Goal: Register for event/course

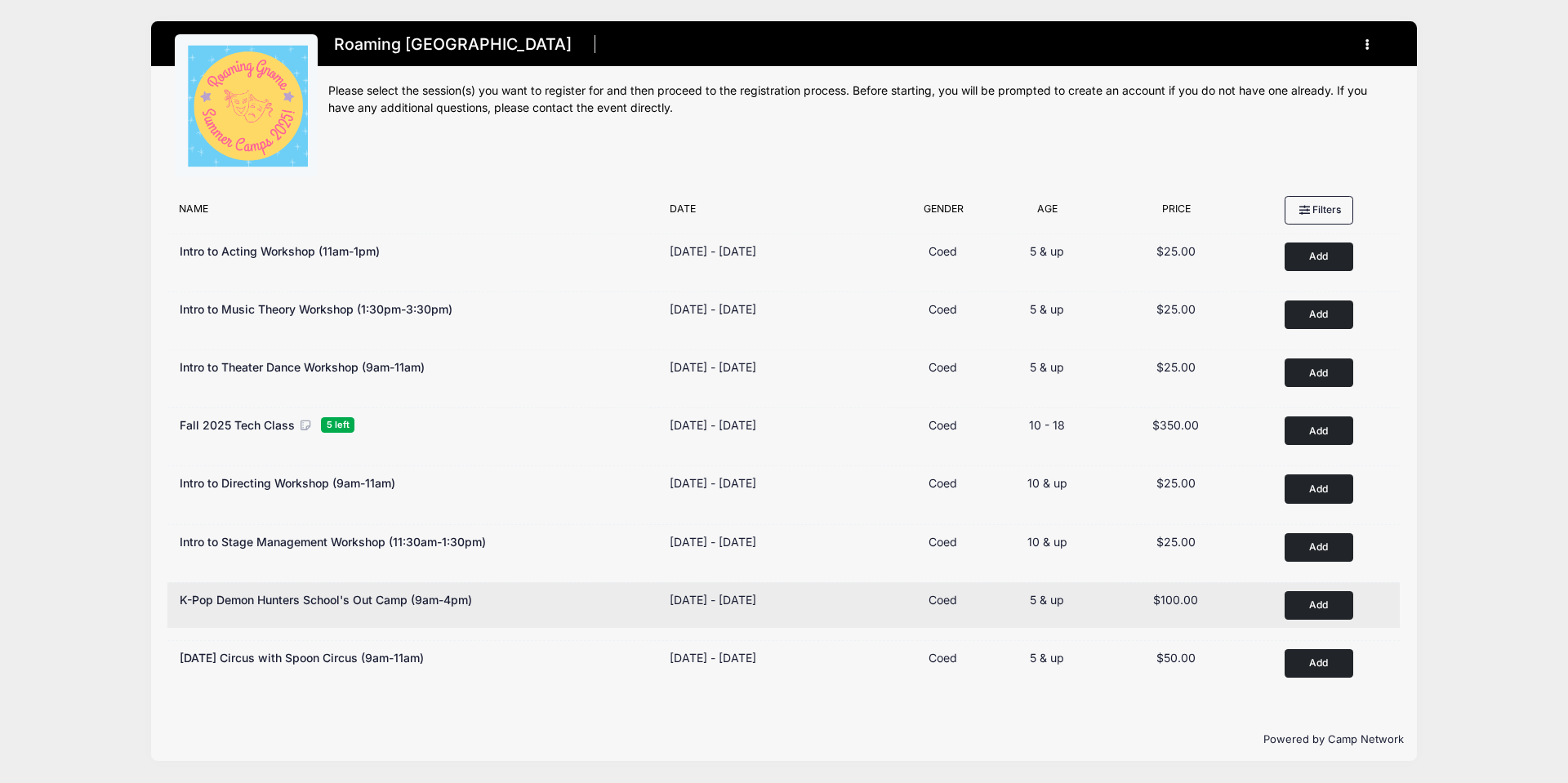
click at [1318, 602] on button "Add to Cart" at bounding box center [1318, 605] width 68 height 29
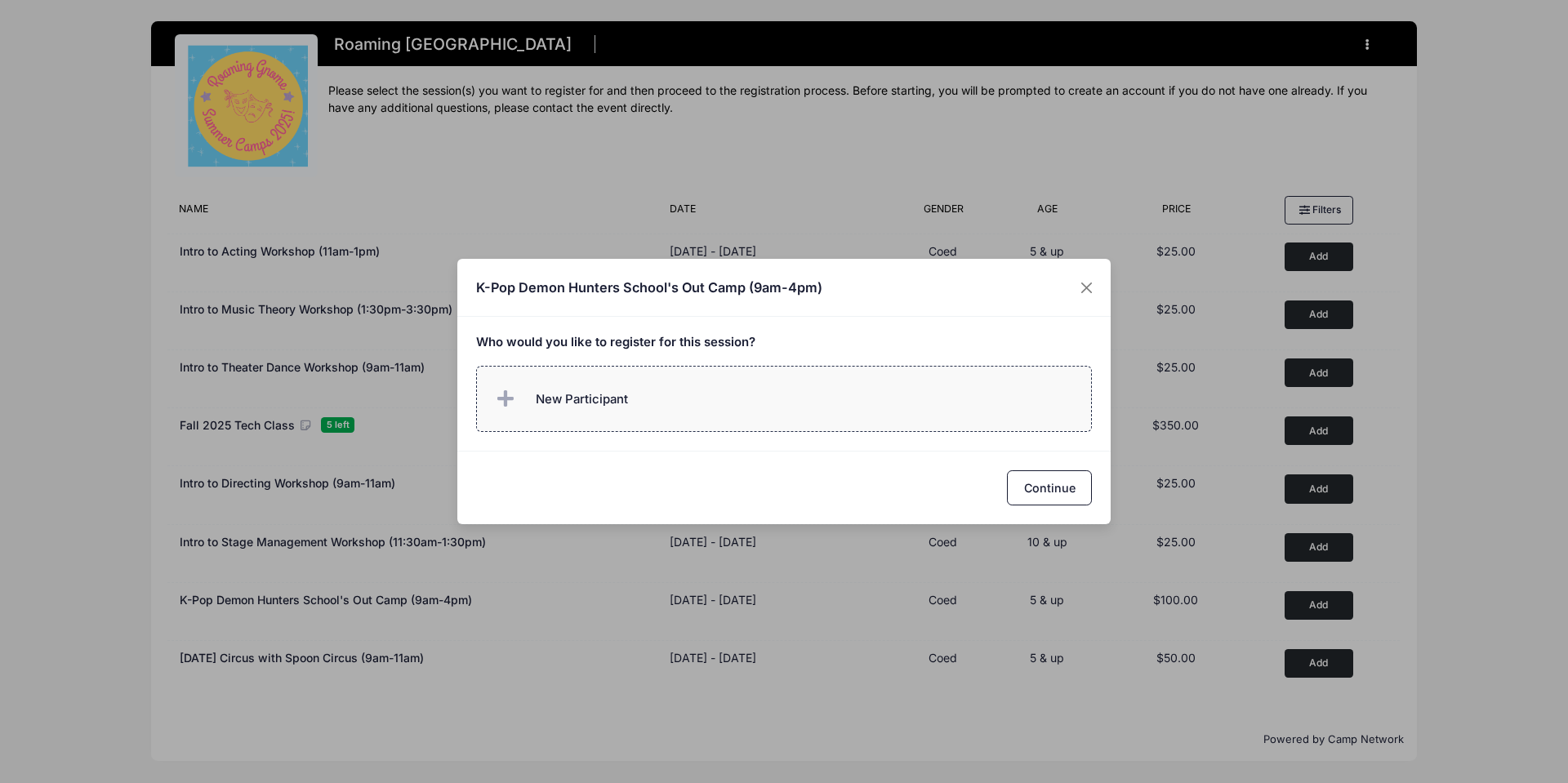
click at [540, 411] on span "New Participant" at bounding box center [560, 399] width 136 height 33
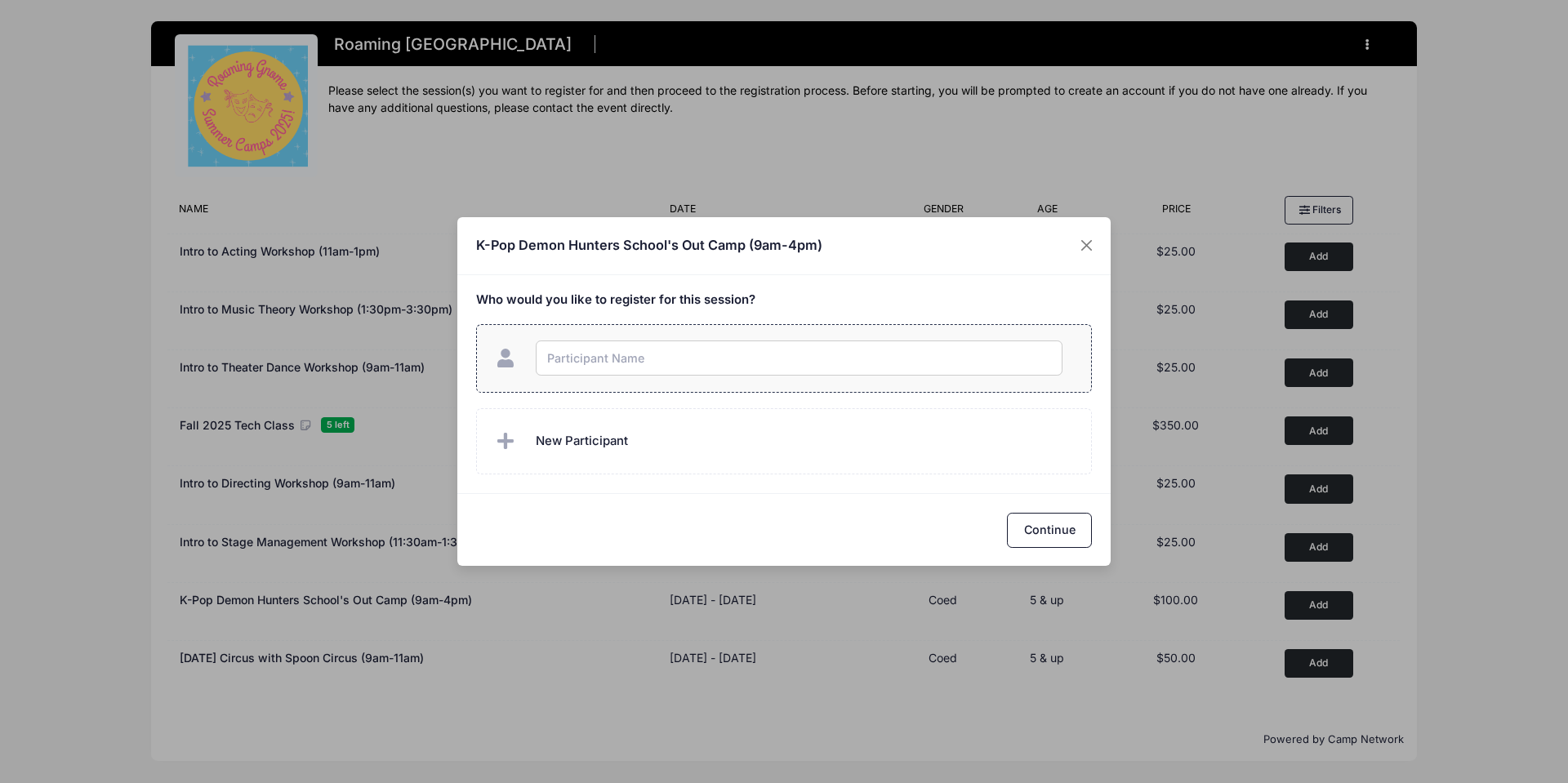
click at [602, 355] on input "text" at bounding box center [799, 358] width 526 height 35
type input "Lucinda Orciuch"
checkbox input "true"
click at [1082, 528] on button "Continue" at bounding box center [1049, 530] width 85 height 35
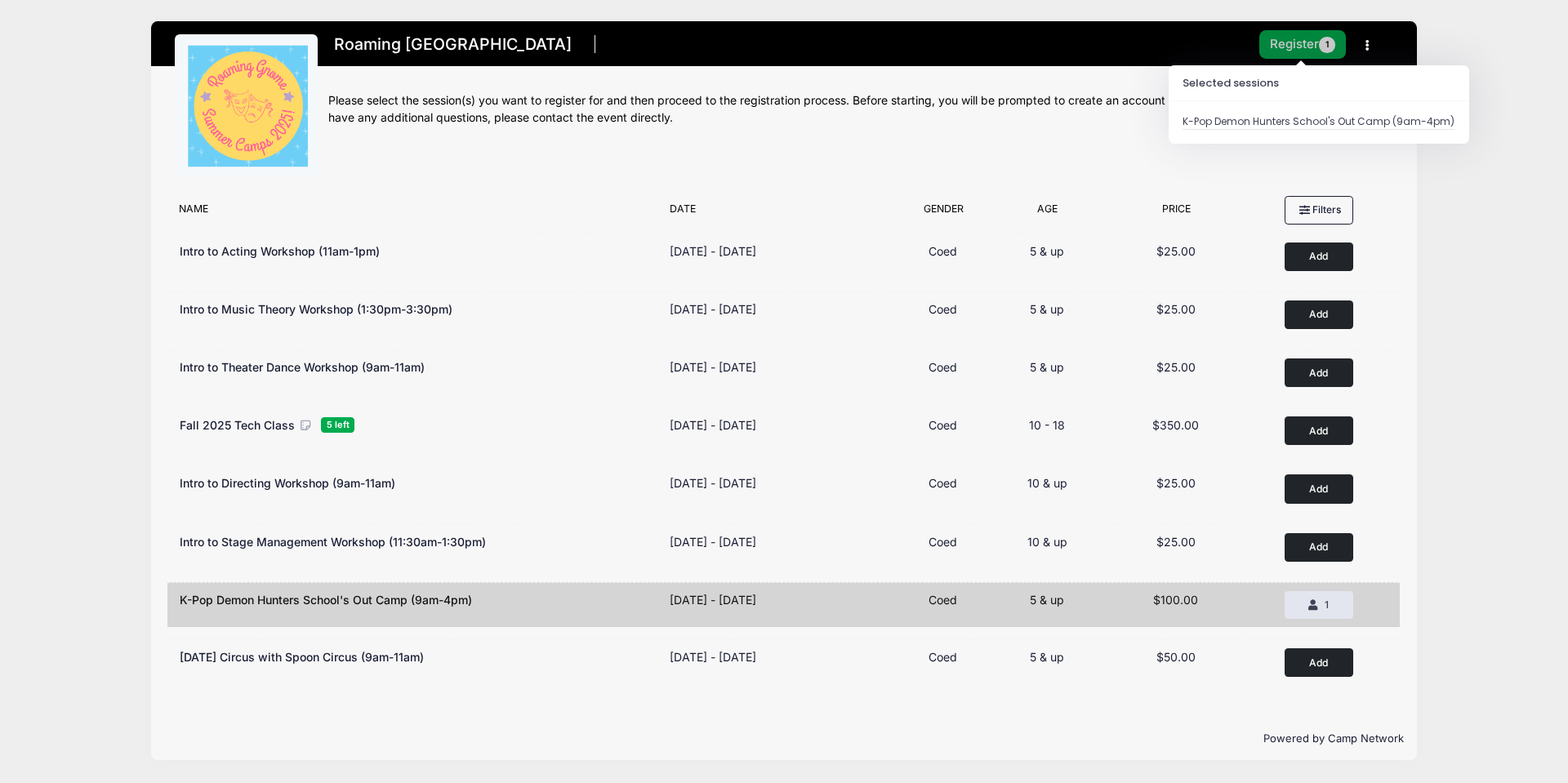
click at [1299, 35] on button "Register 1" at bounding box center [1303, 44] width 86 height 29
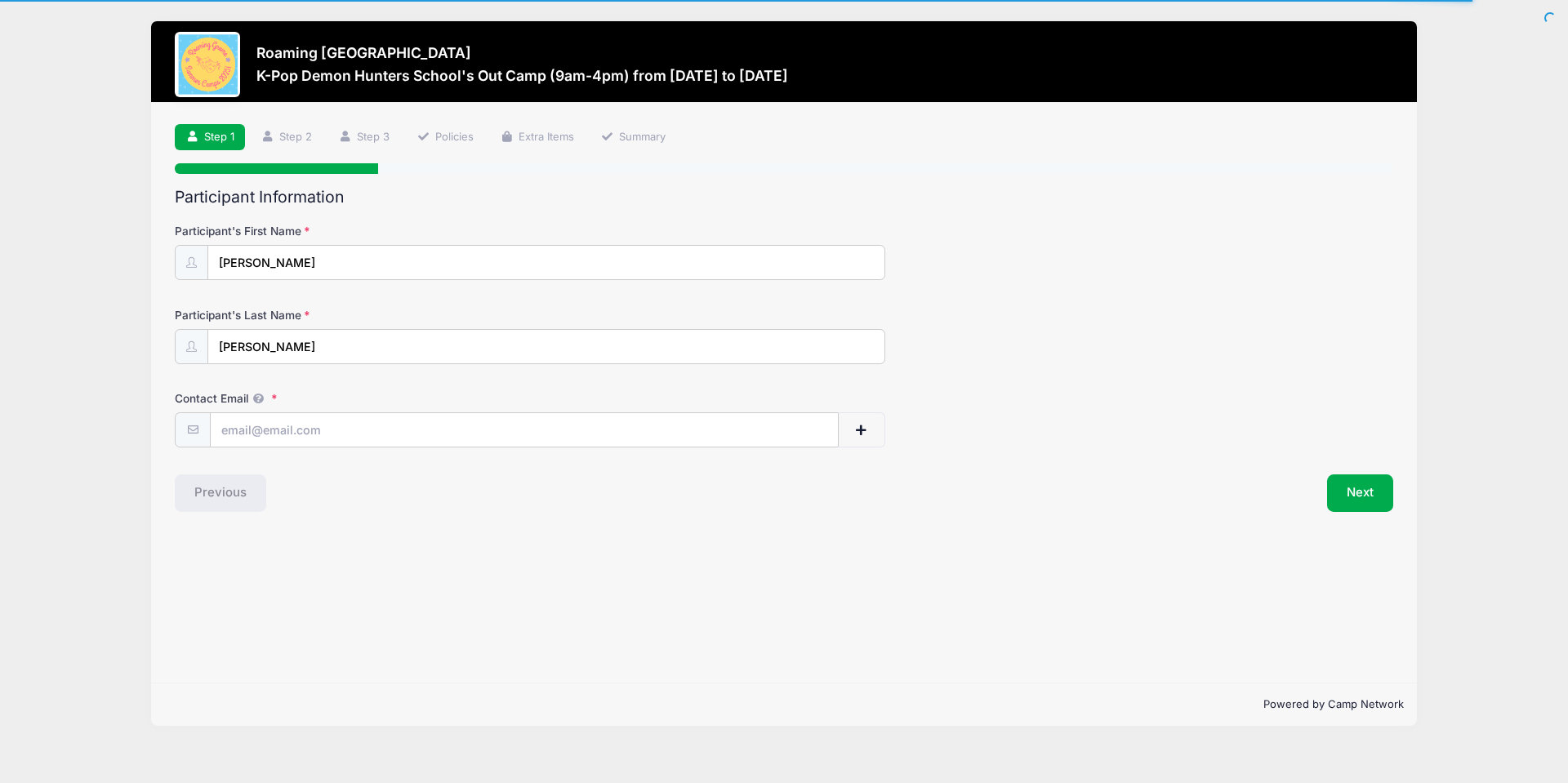
click at [844, 512] on div "Step 1 /7 Step 1 Step 2 Step 3 Policies Extra Items Summary Participant Informa…" at bounding box center [784, 393] width 1266 height 581
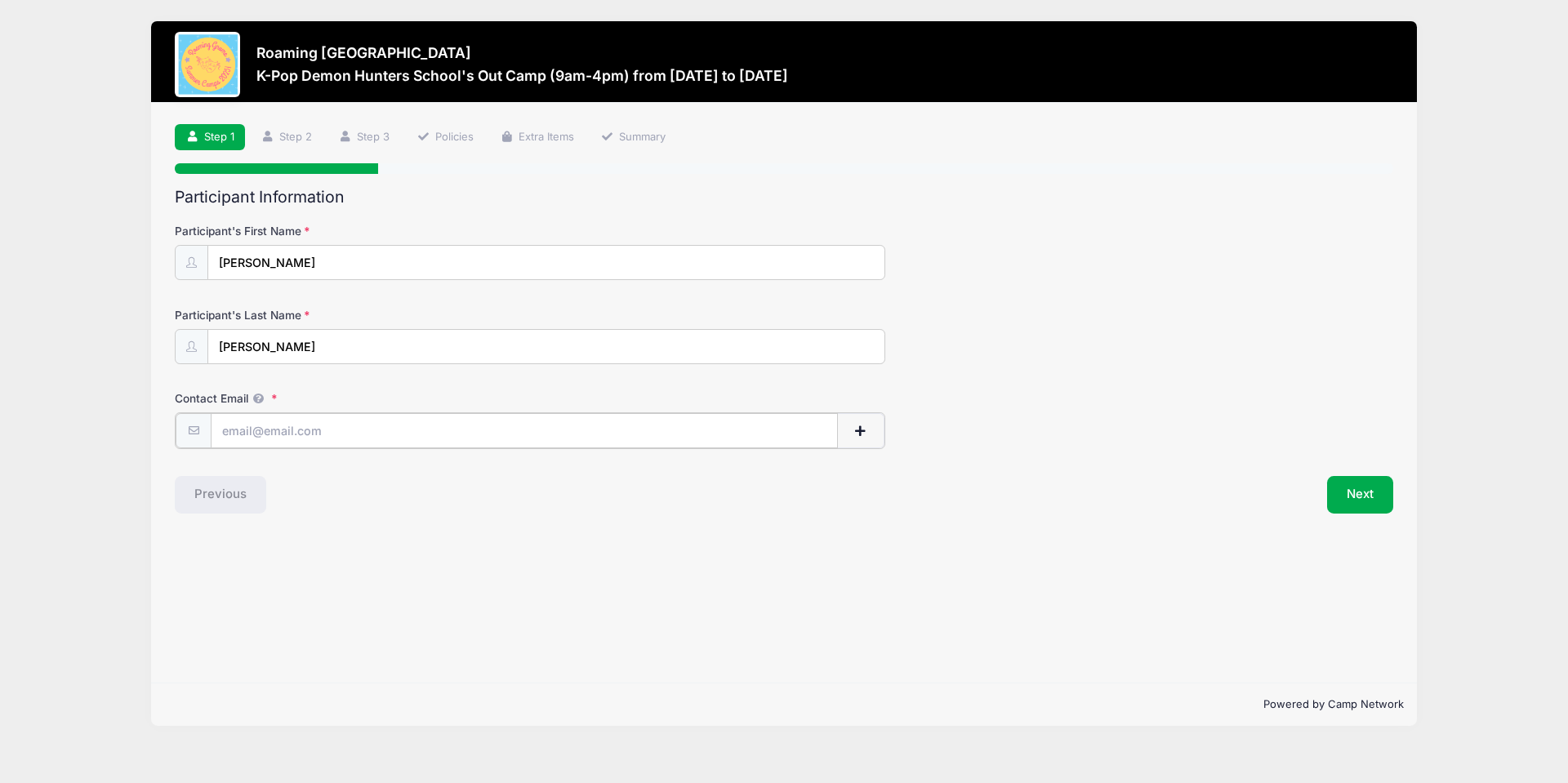
click at [342, 427] on input "Contact Email" at bounding box center [525, 430] width 628 height 35
type input "emilymaewiggs@gmail.com"
click at [1384, 500] on button "Next" at bounding box center [1360, 493] width 67 height 37
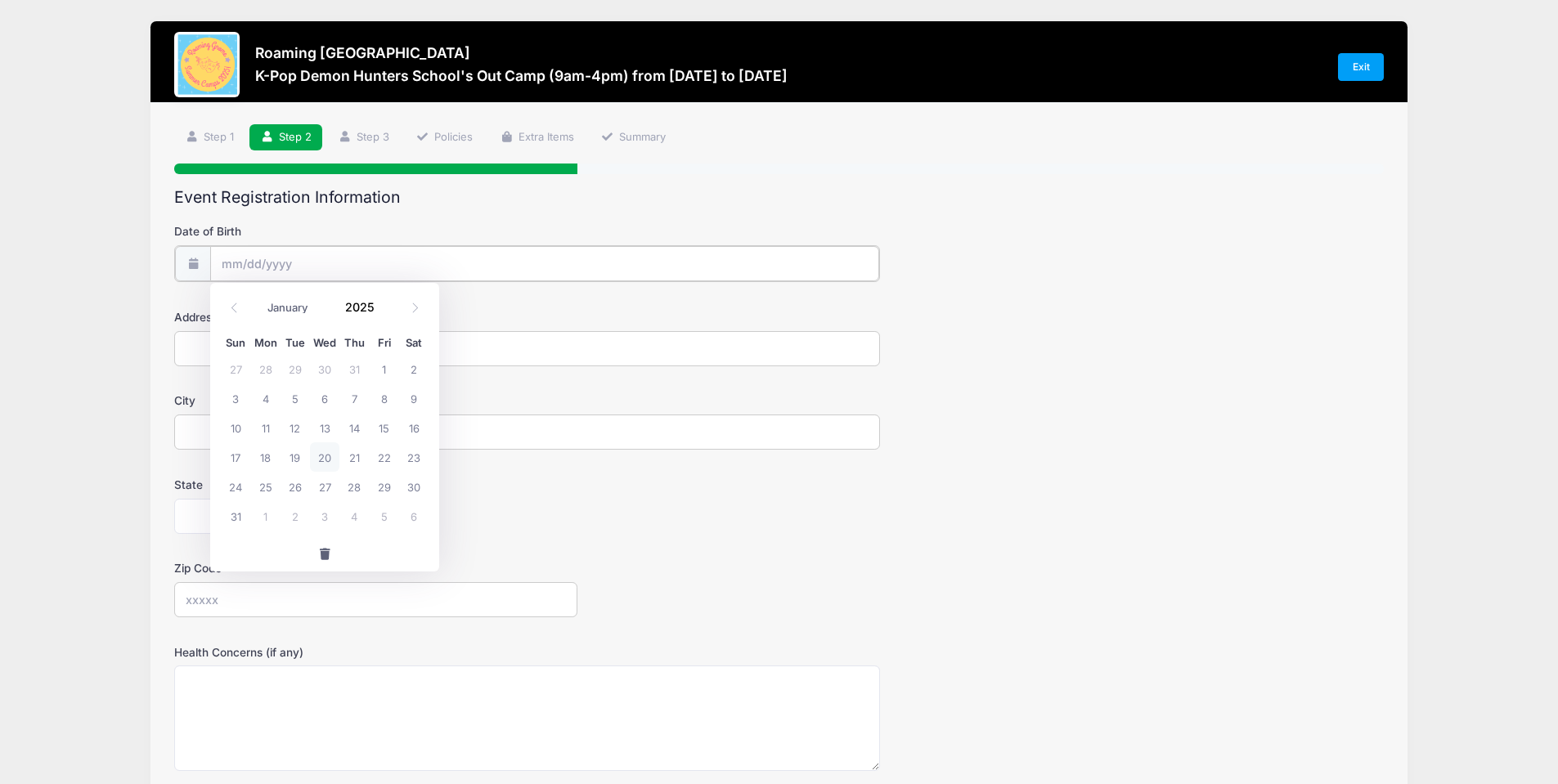
click at [253, 247] on input "Date of Birth" at bounding box center [544, 263] width 669 height 35
click at [369, 304] on input "2025" at bounding box center [363, 306] width 53 height 24
click at [382, 312] on span at bounding box center [383, 312] width 11 height 12
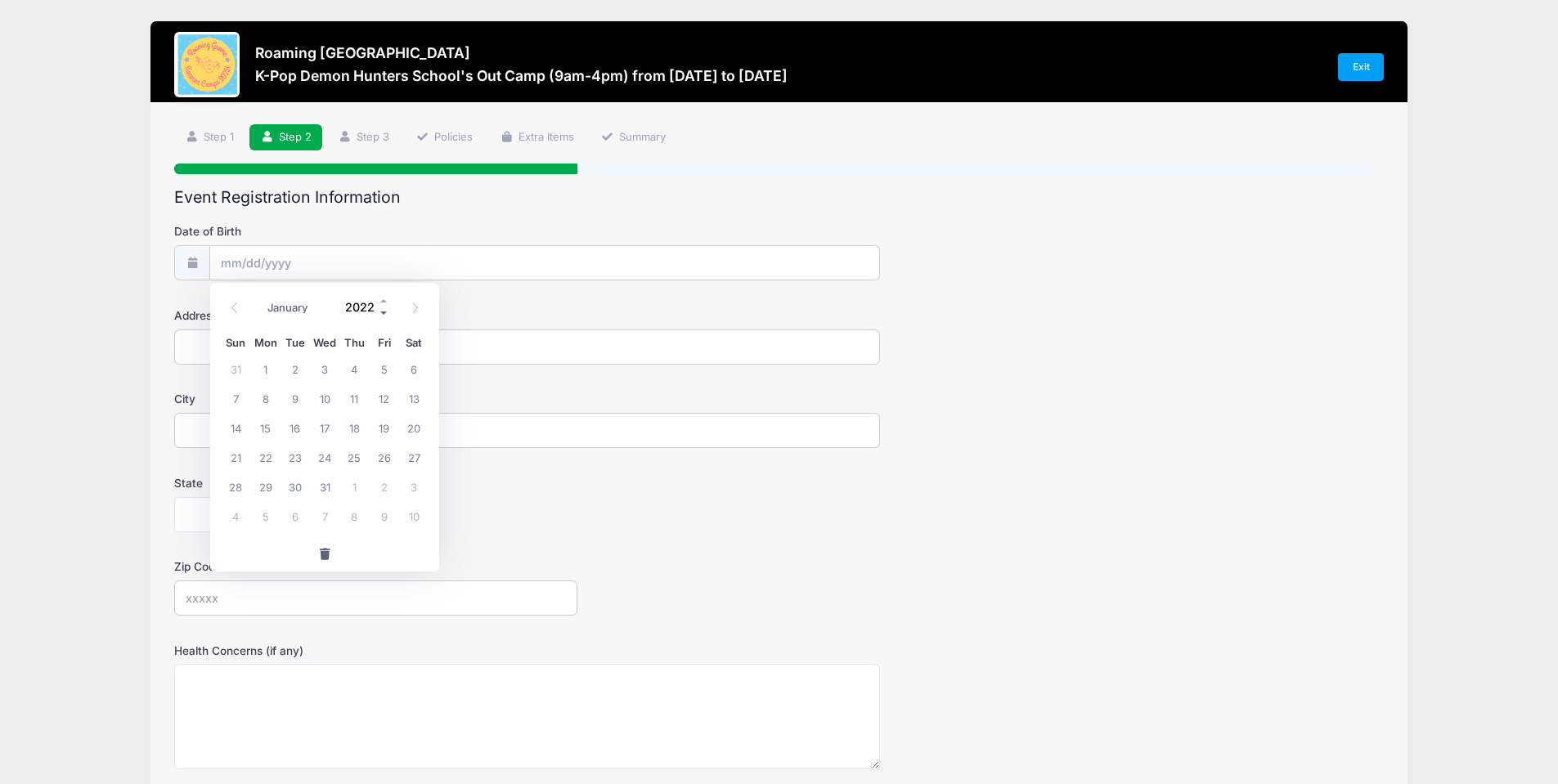
click at [382, 312] on span at bounding box center [383, 312] width 11 height 12
type input "2020"
click at [274, 305] on select "January February March April May June July August September October November De…" at bounding box center [296, 307] width 73 height 22
select select "1"
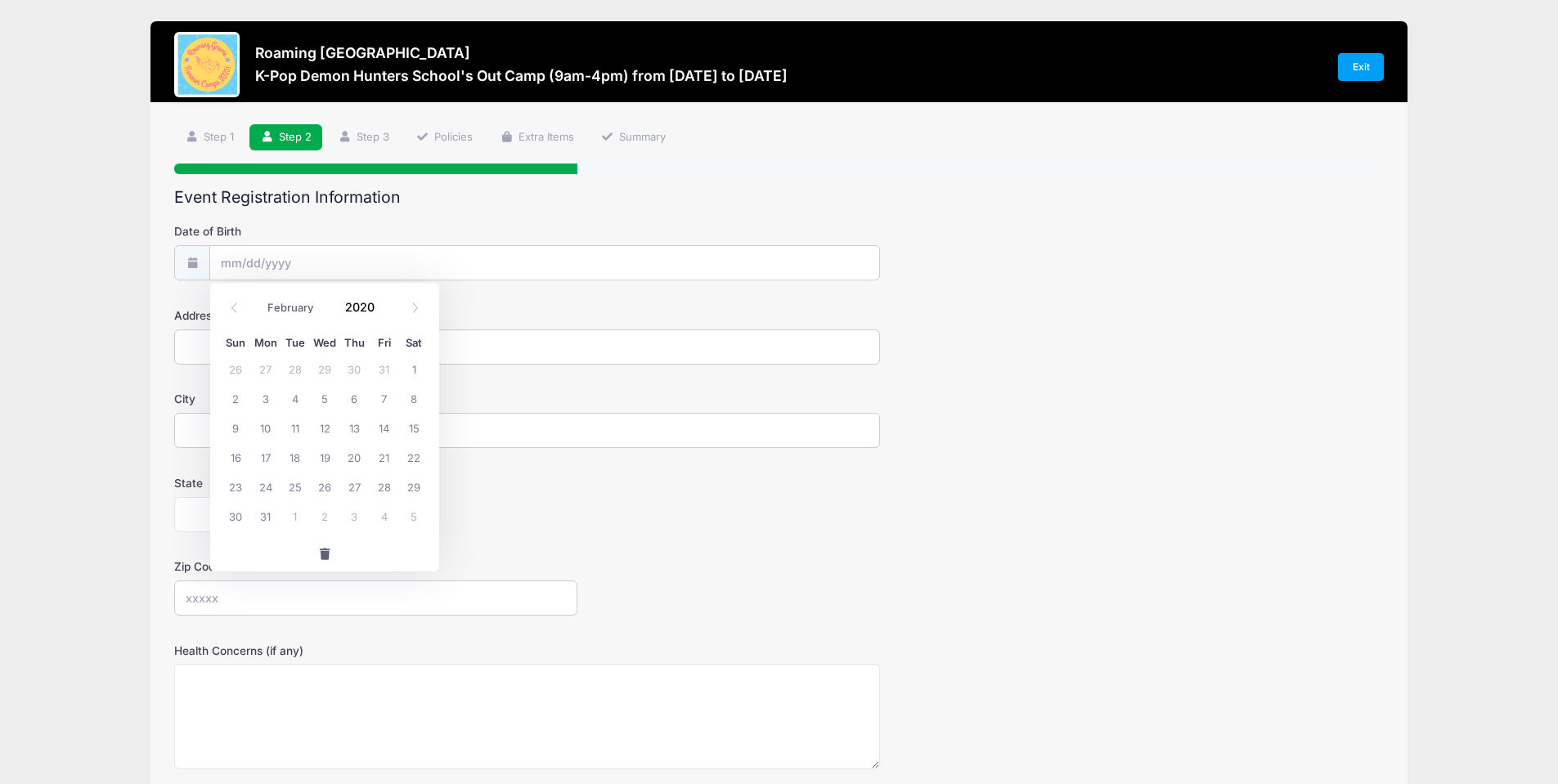
click at [260, 297] on select "January February March April May June July August September October November De…" at bounding box center [296, 307] width 73 height 22
click at [267, 402] on span "3" at bounding box center [266, 398] width 29 height 29
type input "02/03/2020"
click at [354, 343] on input "Address" at bounding box center [526, 347] width 705 height 35
type input "3665 Grape Street"
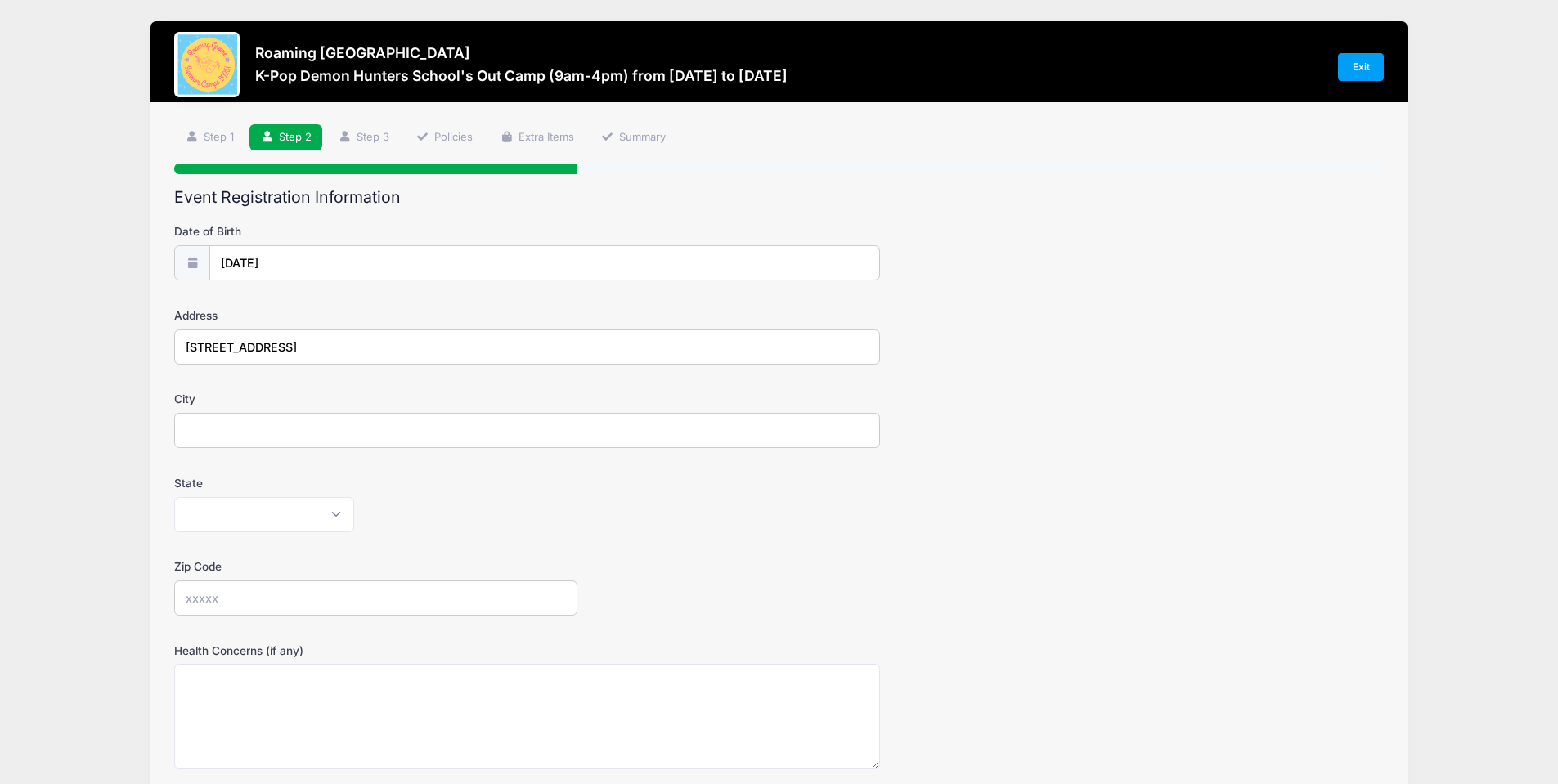
type input "Denver"
select select "CO"
type input "80207"
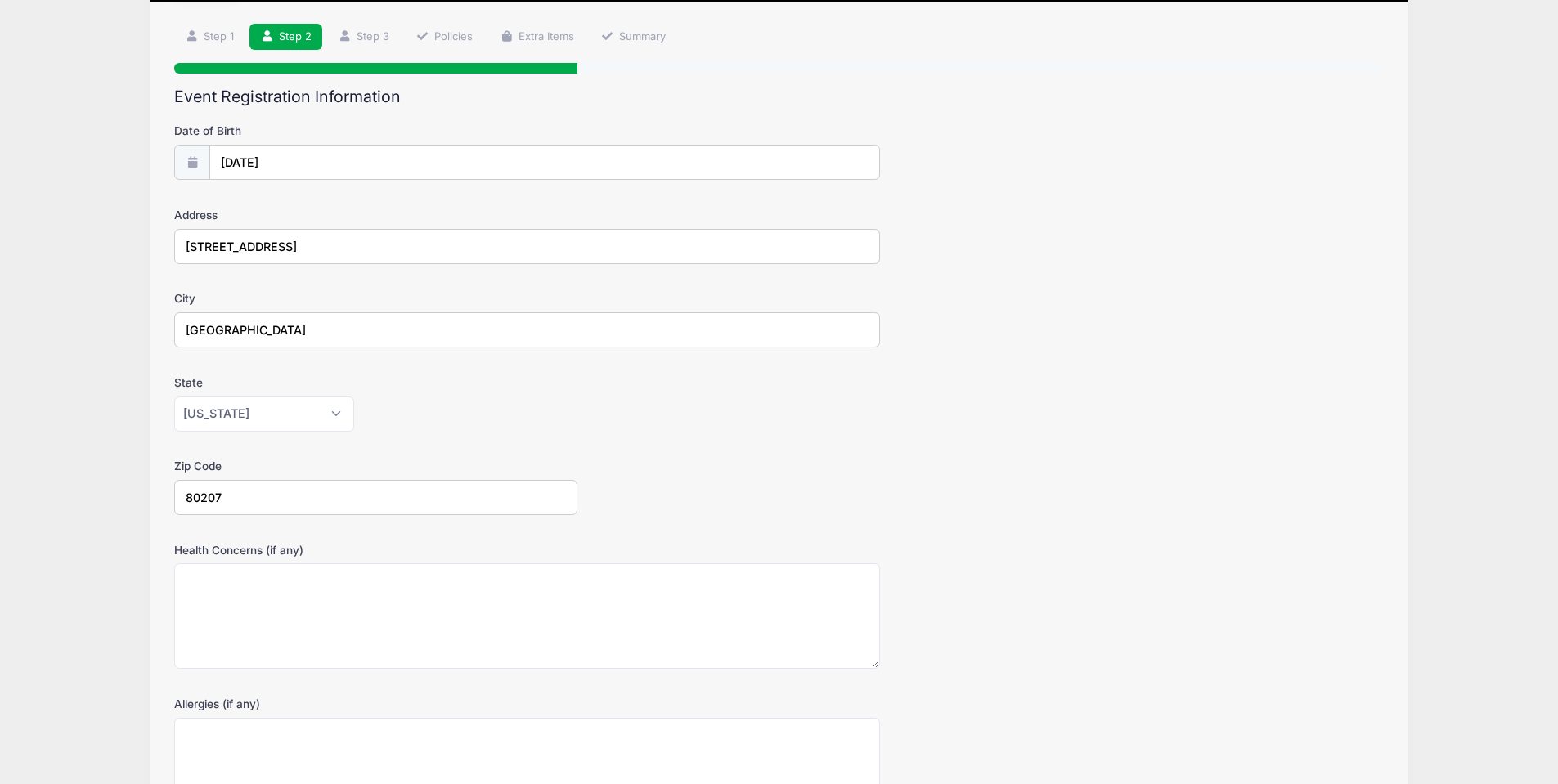
scroll to position [289, 0]
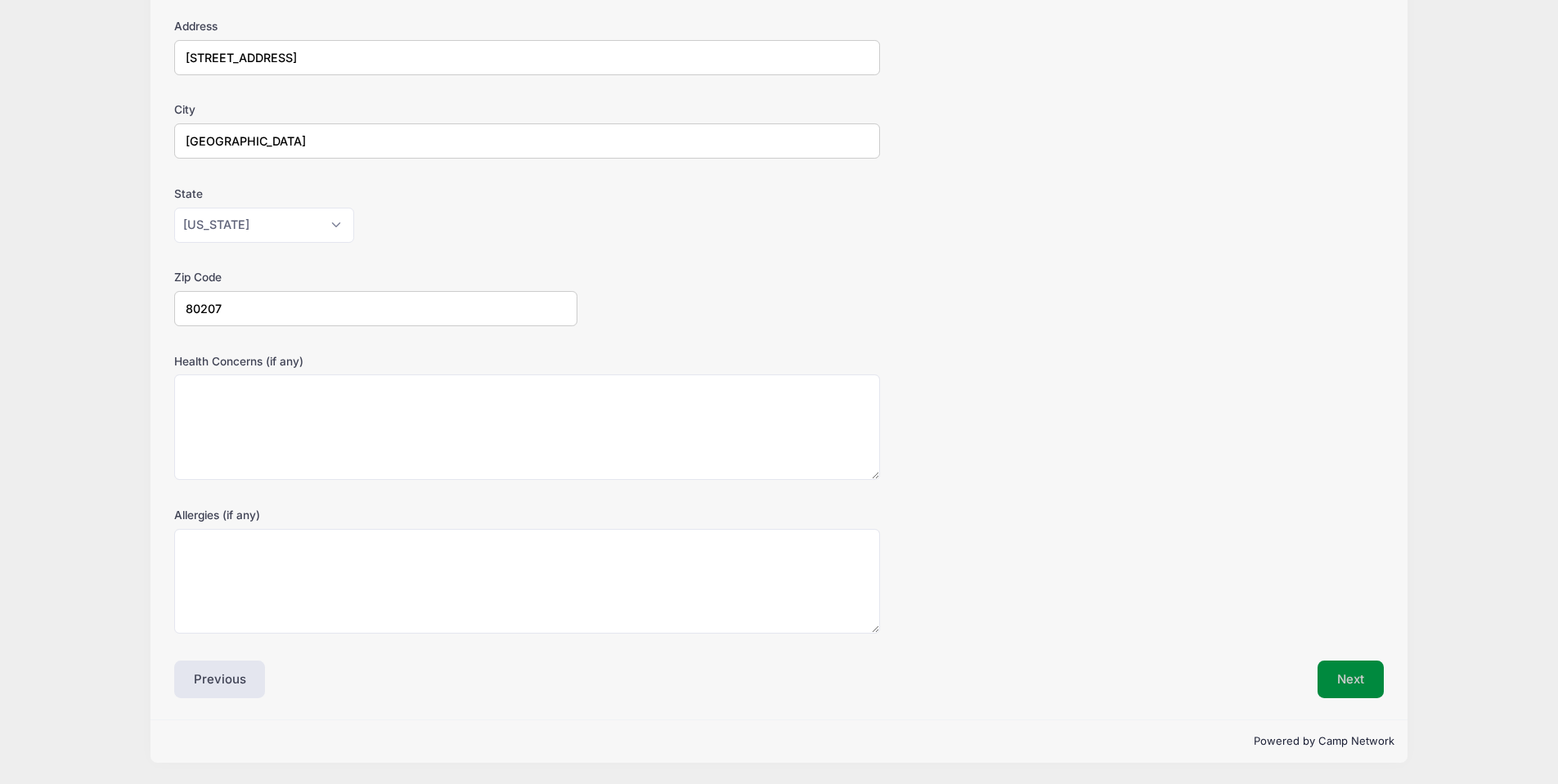
click at [1347, 674] on button "Next" at bounding box center [1350, 678] width 67 height 37
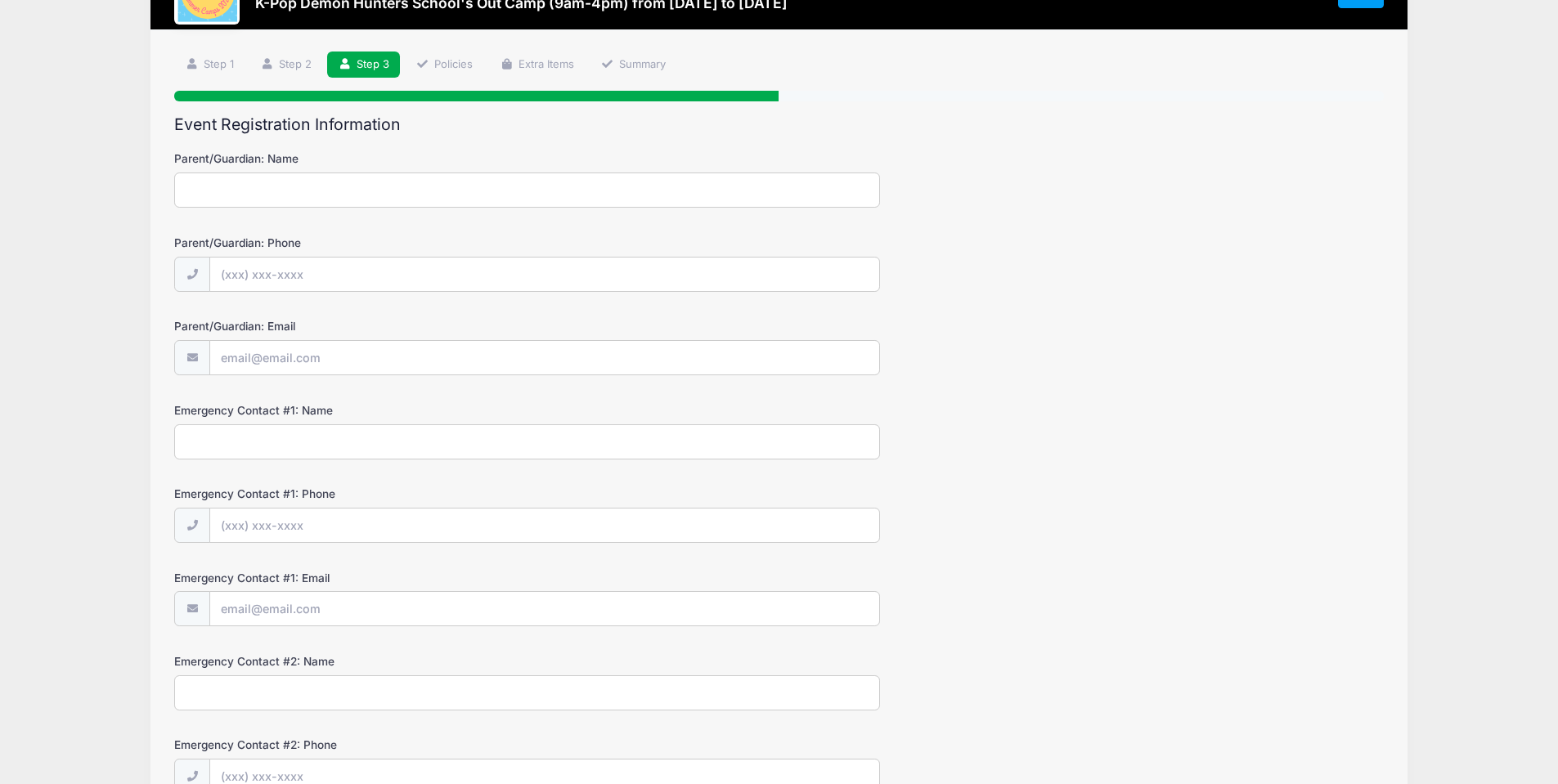
scroll to position [0, 0]
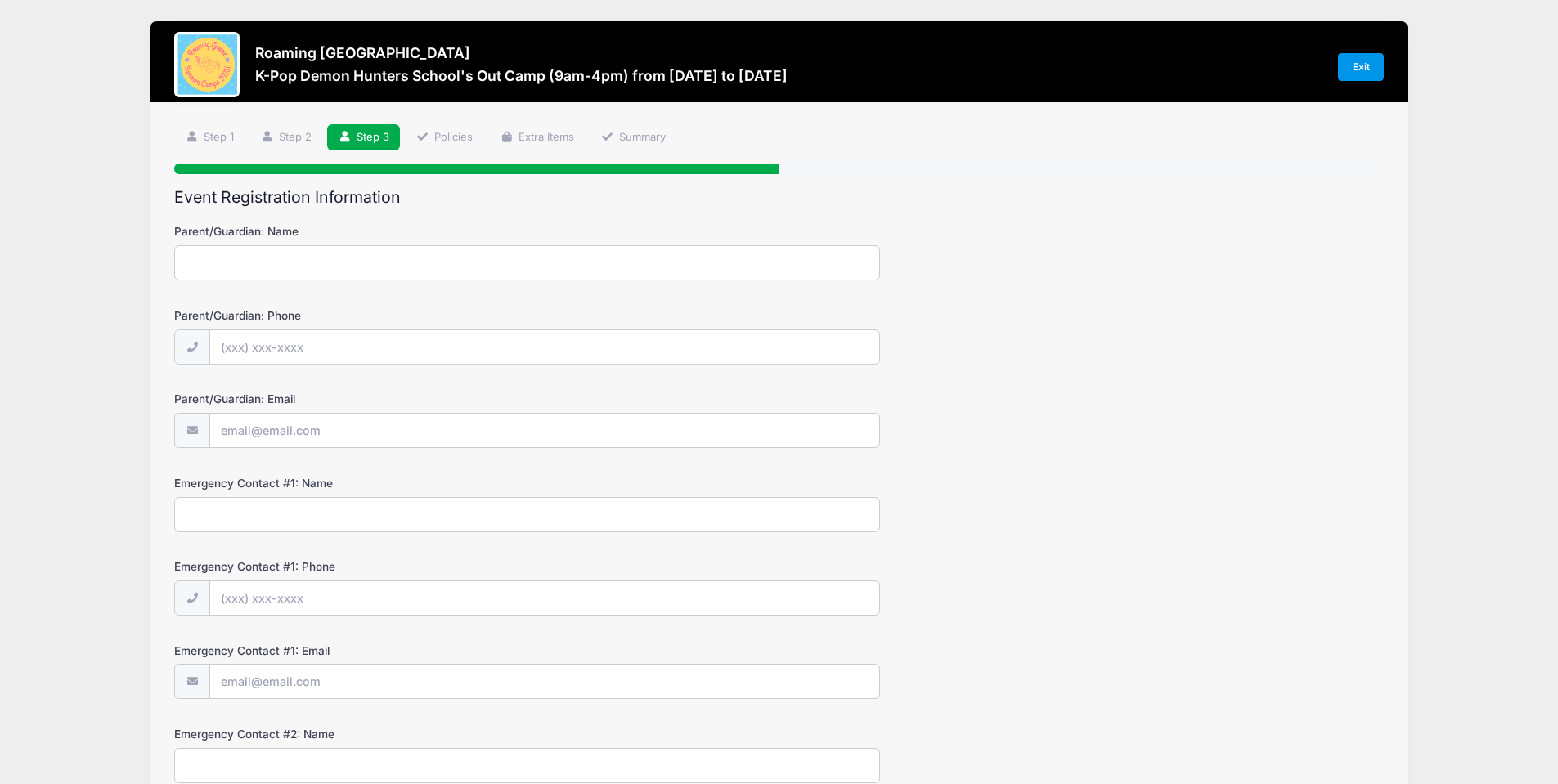
click at [1353, 61] on link "Exit" at bounding box center [1361, 67] width 46 height 28
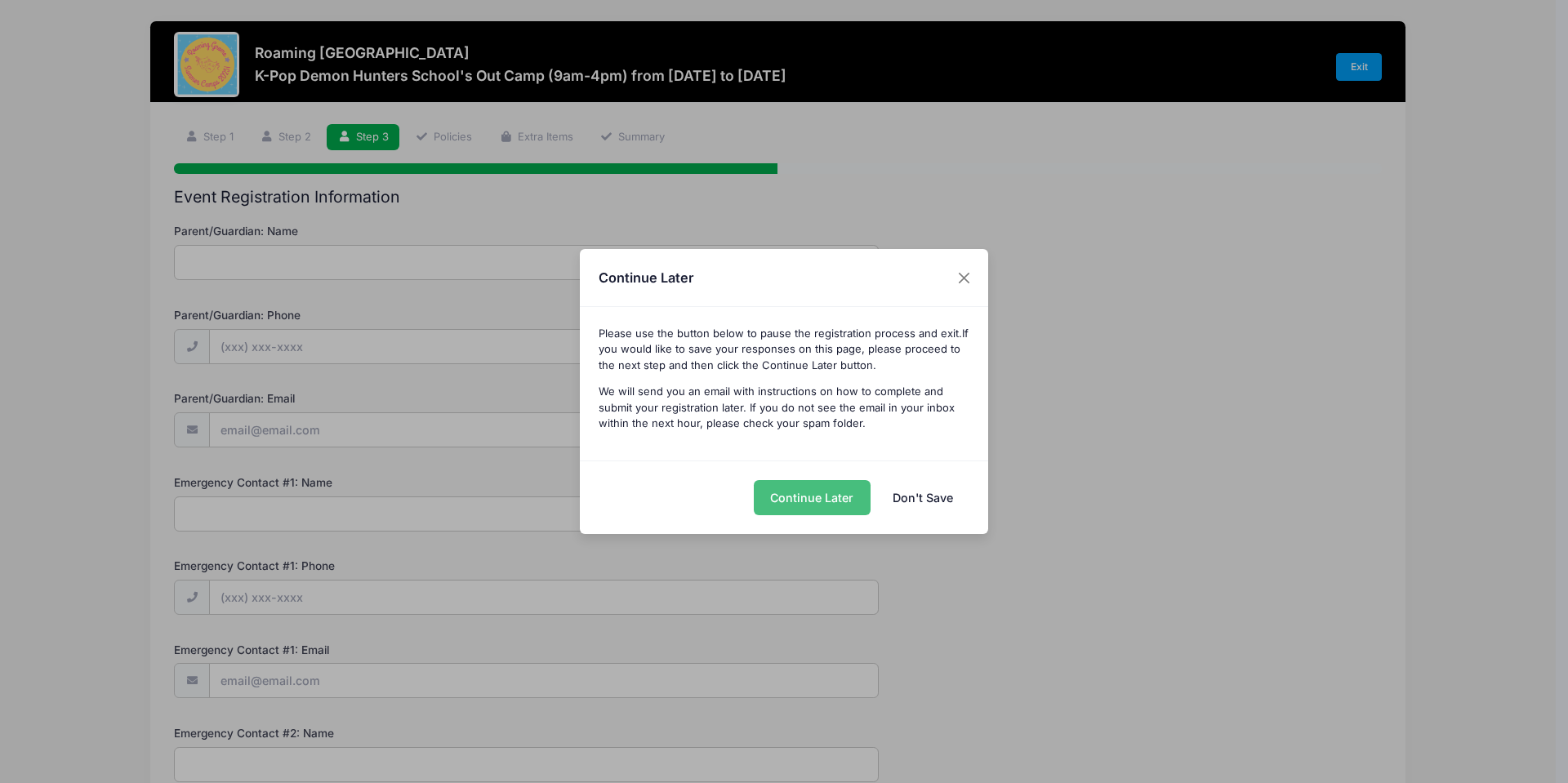
click at [808, 491] on button "Continue Later" at bounding box center [812, 498] width 117 height 35
